Goal: Information Seeking & Learning: Learn about a topic

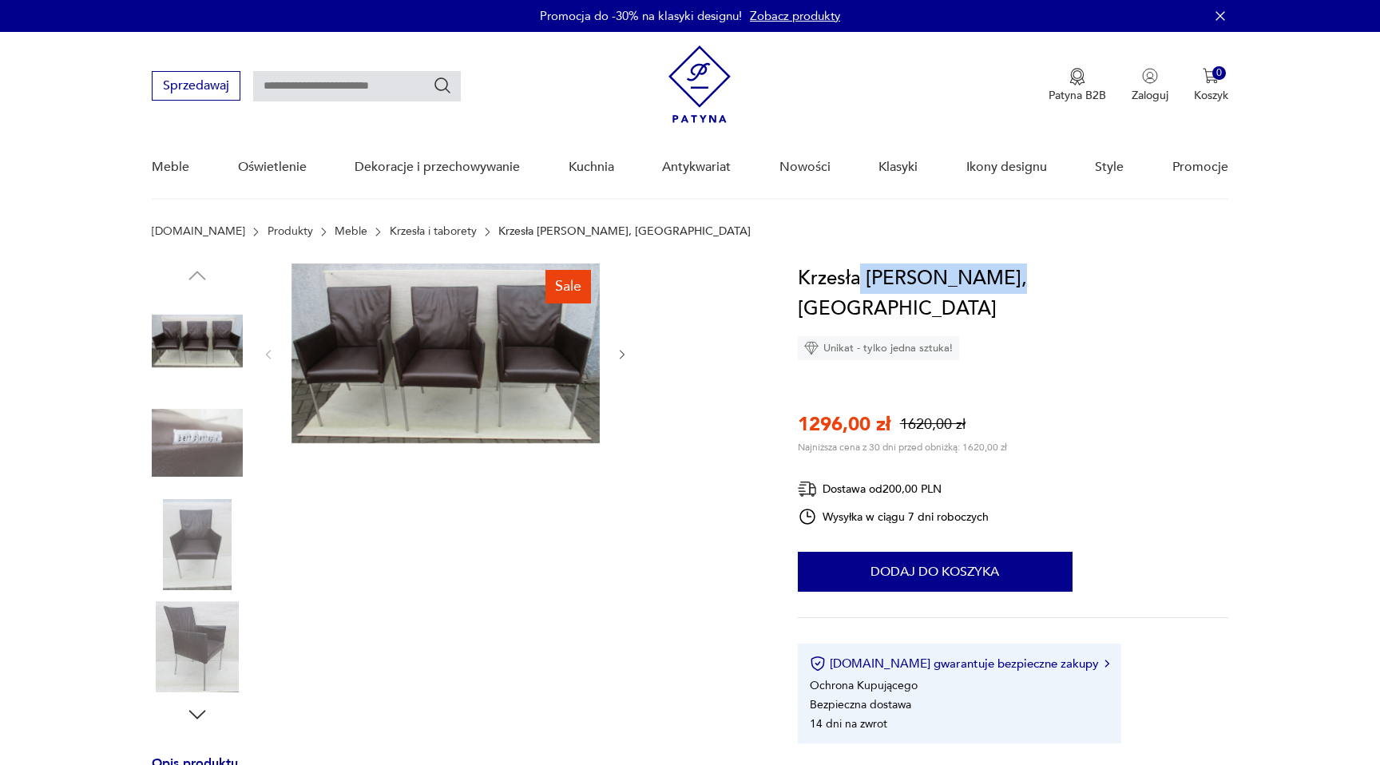
drag, startPoint x: 932, startPoint y: 275, endPoint x: 985, endPoint y: 272, distance: 52.8
click at [986, 271] on h1 "Krzesła [PERSON_NAME], [GEOGRAPHIC_DATA]" at bounding box center [1013, 294] width 431 height 61
copy h1 "Bert Plantagie"
